Goal: Navigation & Orientation: Find specific page/section

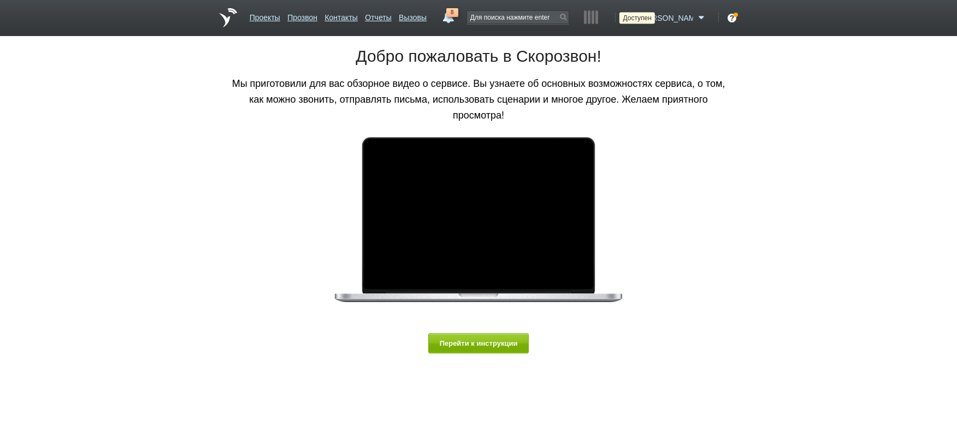
click at [638, 16] on icon at bounding box center [630, 18] width 15 height 11
click at [271, 21] on link "Проекты" at bounding box center [265, 16] width 31 height 16
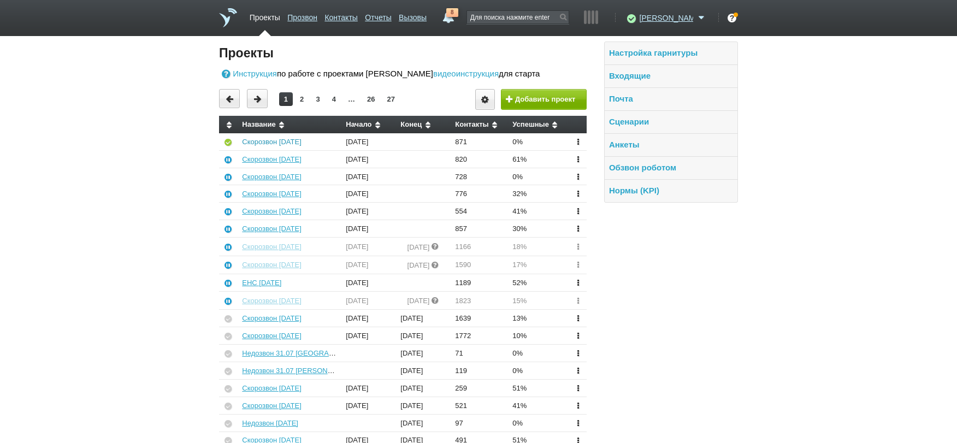
click at [264, 139] on link "Скорозвон [DATE]" at bounding box center [271, 142] width 59 height 8
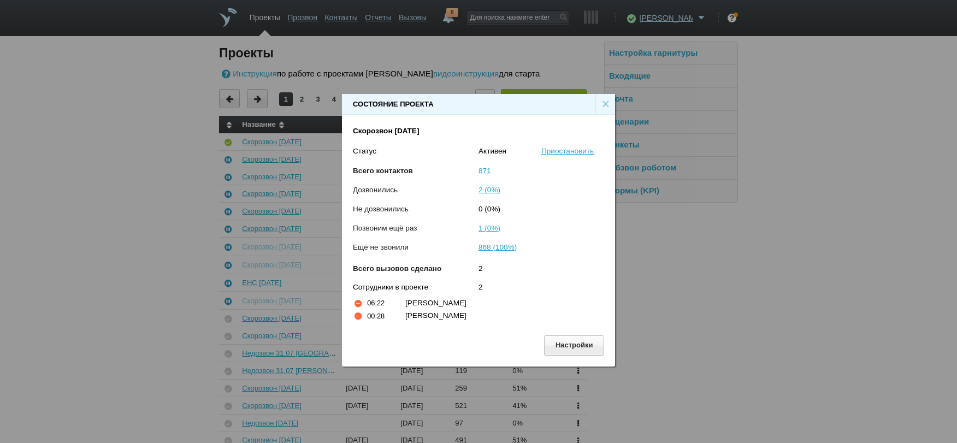
click at [743, 253] on div "Состояние проекта × Скорозвон [DATE] Статус [PERSON_NAME] Всего контактов 871 Д…" at bounding box center [478, 226] width 957 height 452
click at [490, 21] on div "Состояние проекта × Скорозвон [DATE] Статус [PERSON_NAME] Всего контактов 871 Д…" at bounding box center [478, 226] width 957 height 452
click at [604, 108] on div "×" at bounding box center [606, 104] width 20 height 21
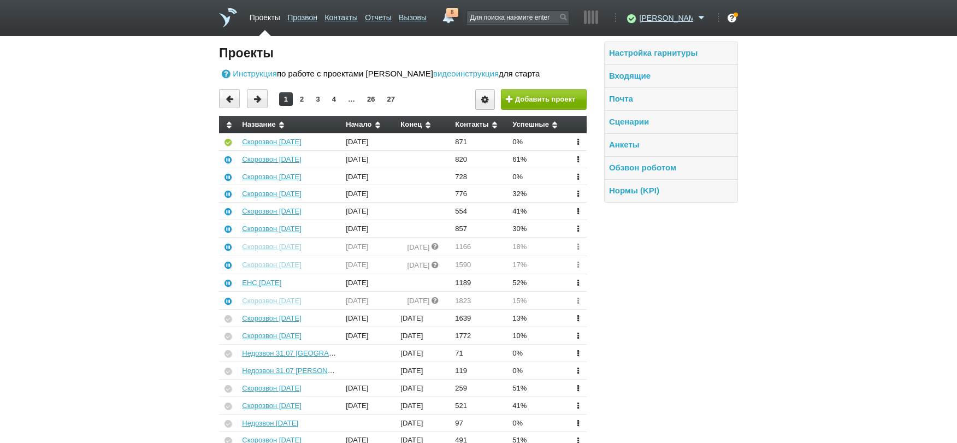
click at [458, 18] on link "8" at bounding box center [449, 14] width 20 height 13
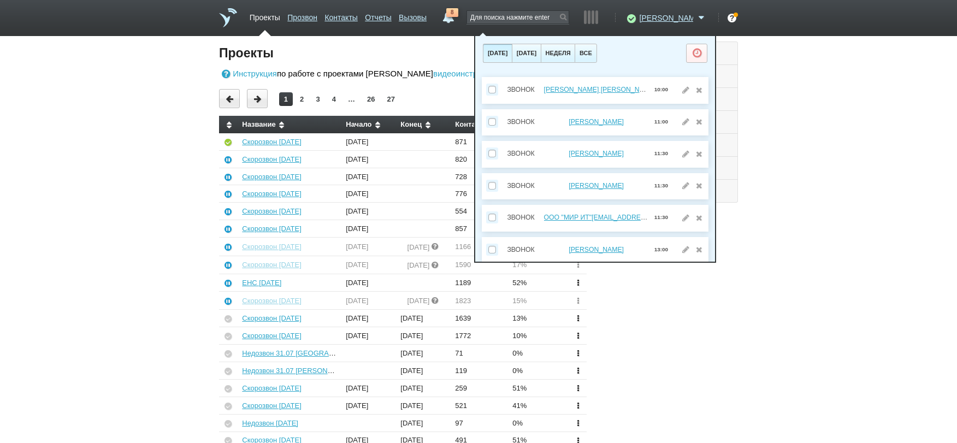
click at [40, 76] on div "Вы можете звонить напрямую из строки поиска - введите номер и нажмите "Позвонит…" at bounding box center [478, 374] width 957 height 665
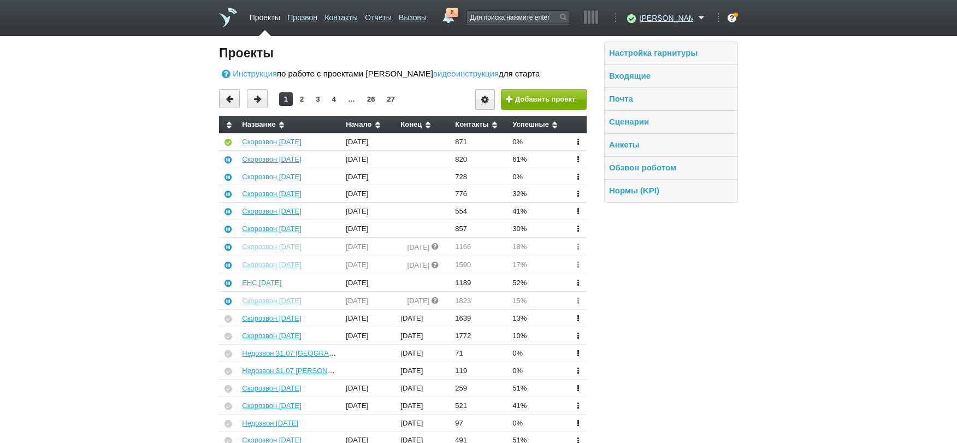
click at [458, 20] on link "8" at bounding box center [449, 14] width 20 height 13
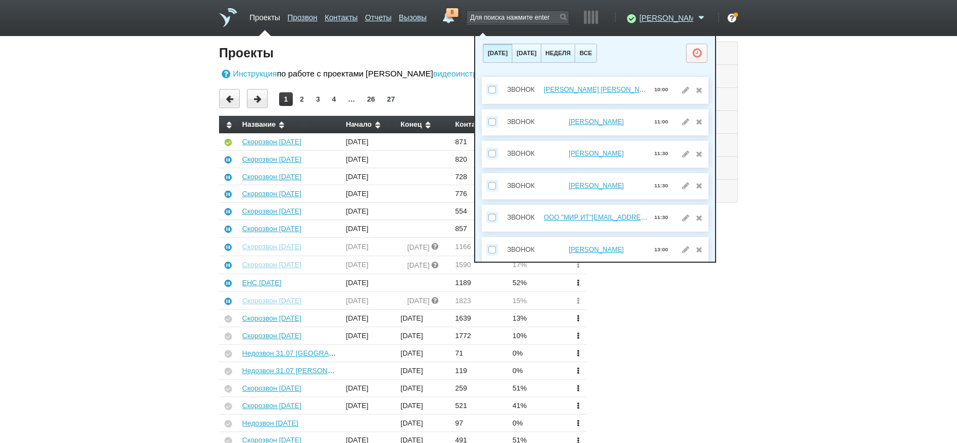
click at [832, 208] on div "Вы можете звонить напрямую из строки поиска - введите номер и нажмите "Позвонит…" at bounding box center [478, 374] width 957 height 665
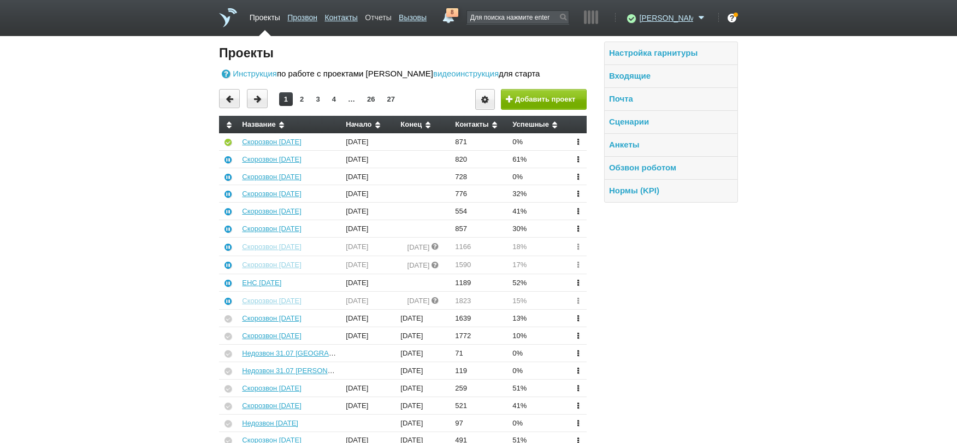
click at [391, 16] on link "Отчеты" at bounding box center [378, 16] width 26 height 16
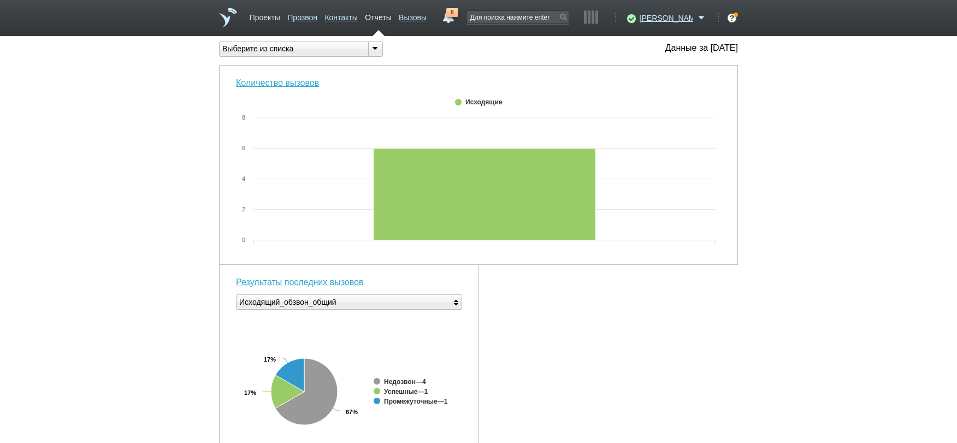
click at [264, 23] on link "Проекты" at bounding box center [265, 16] width 31 height 16
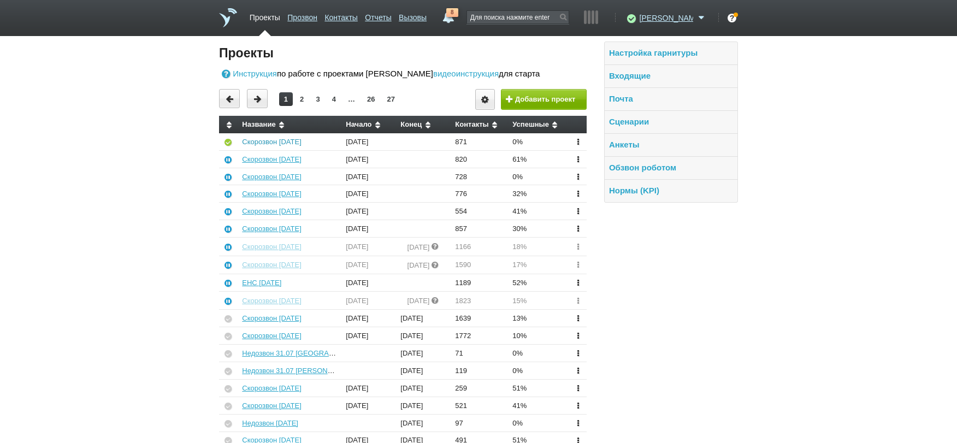
click at [284, 145] on link "Скорозвон [DATE]" at bounding box center [271, 142] width 59 height 8
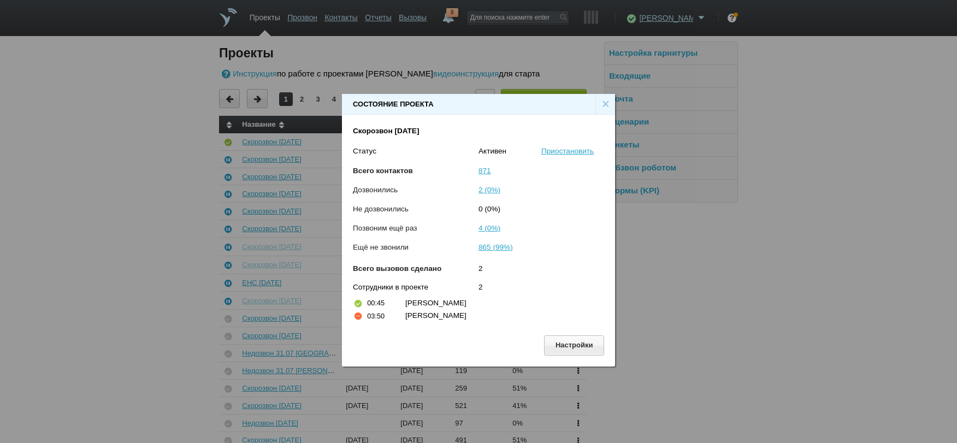
click at [807, 329] on div "Состояние проекта × Скорозвон [DATE] Статус [PERSON_NAME] Всего контактов 871 Д…" at bounding box center [478, 226] width 957 height 452
click at [603, 109] on div "×" at bounding box center [606, 104] width 20 height 21
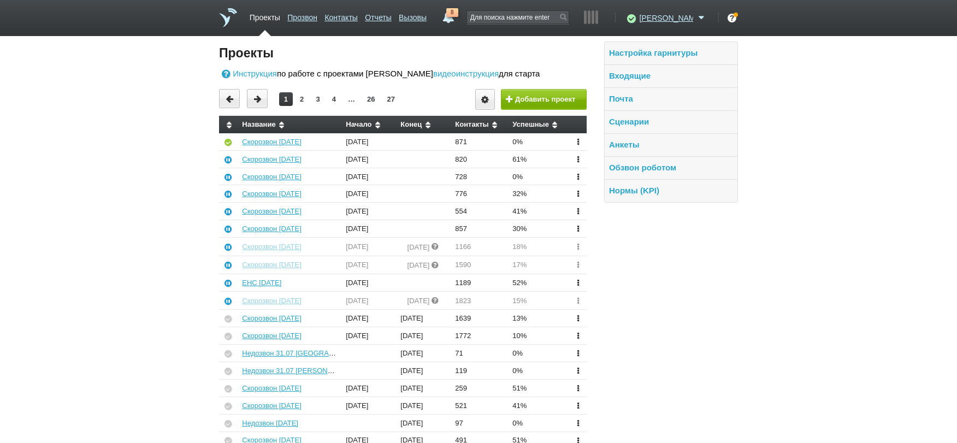
click at [764, 337] on div "Вы можете звонить напрямую из строки поиска - введите номер и нажмите "Позвонит…" at bounding box center [478, 374] width 957 height 665
click at [458, 13] on span "8" at bounding box center [452, 12] width 12 height 9
